Goal: Task Accomplishment & Management: Use online tool/utility

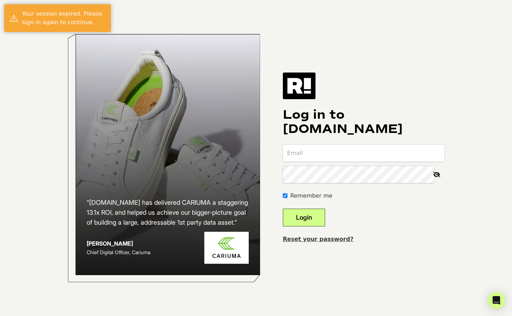
type input "[PERSON_NAME][EMAIL_ADDRESS][DOMAIN_NAME]"
click at [325, 212] on button "Login" at bounding box center [304, 218] width 42 height 18
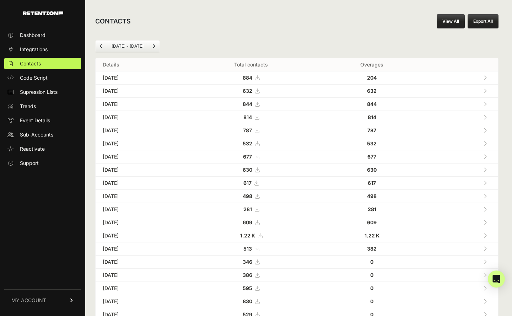
click at [451, 18] on link "View All" at bounding box center [451, 21] width 28 height 14
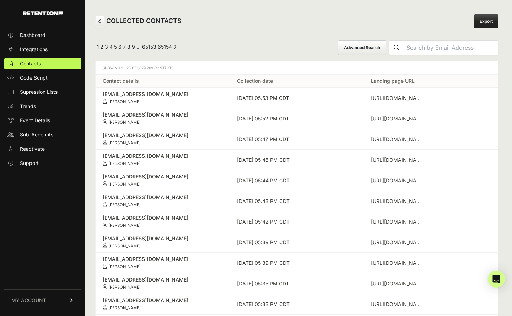
click at [380, 49] on button "Advanced Search" at bounding box center [362, 47] width 48 height 15
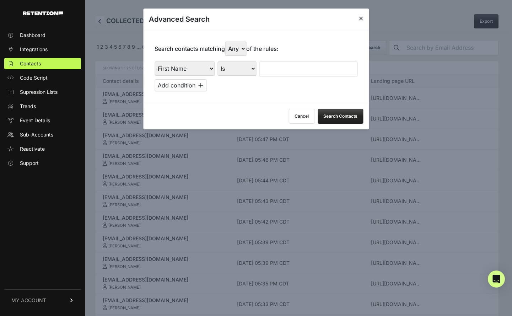
select select "landing_page_domain"
select select "contains"
click at [285, 64] on input "text" at bounding box center [308, 68] width 98 height 15
type input "preborn"
drag, startPoint x: 354, startPoint y: 109, endPoint x: 347, endPoint y: 109, distance: 6.8
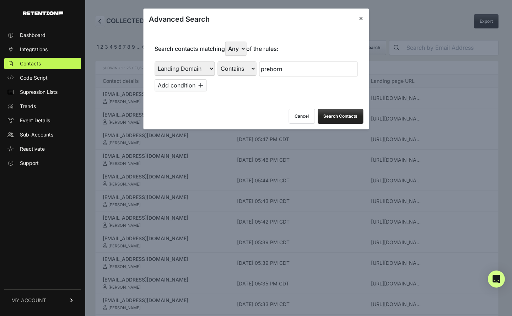
click at [354, 109] on button "Search Contacts" at bounding box center [340, 116] width 45 height 15
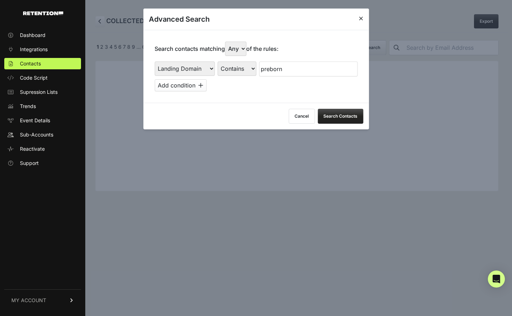
click at [447, 123] on div at bounding box center [256, 158] width 512 height 316
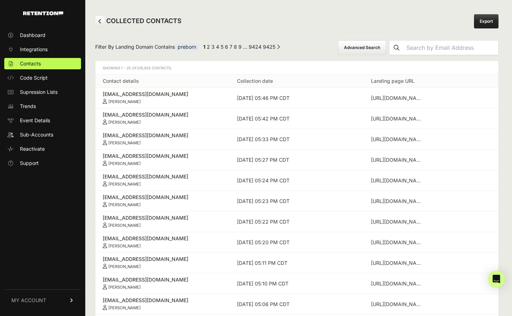
click at [484, 27] on link "Export" at bounding box center [486, 21] width 25 height 14
click at [480, 22] on link "Export" at bounding box center [486, 21] width 25 height 14
